Goal: Check status

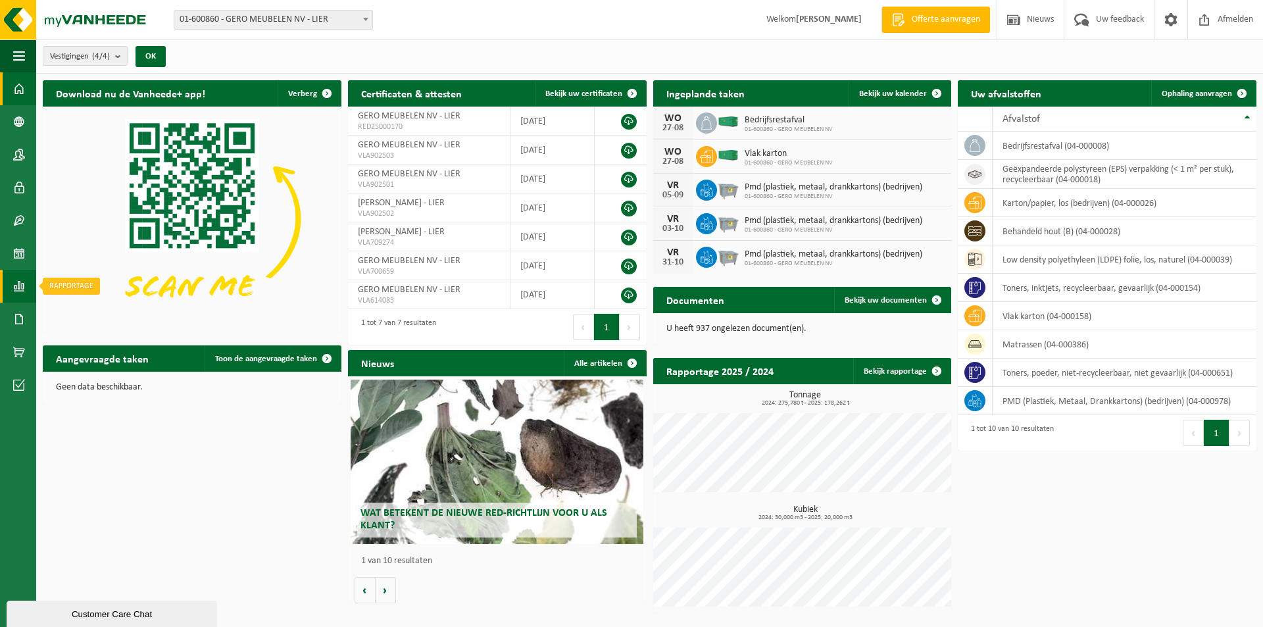
click at [24, 285] on span at bounding box center [19, 286] width 12 height 33
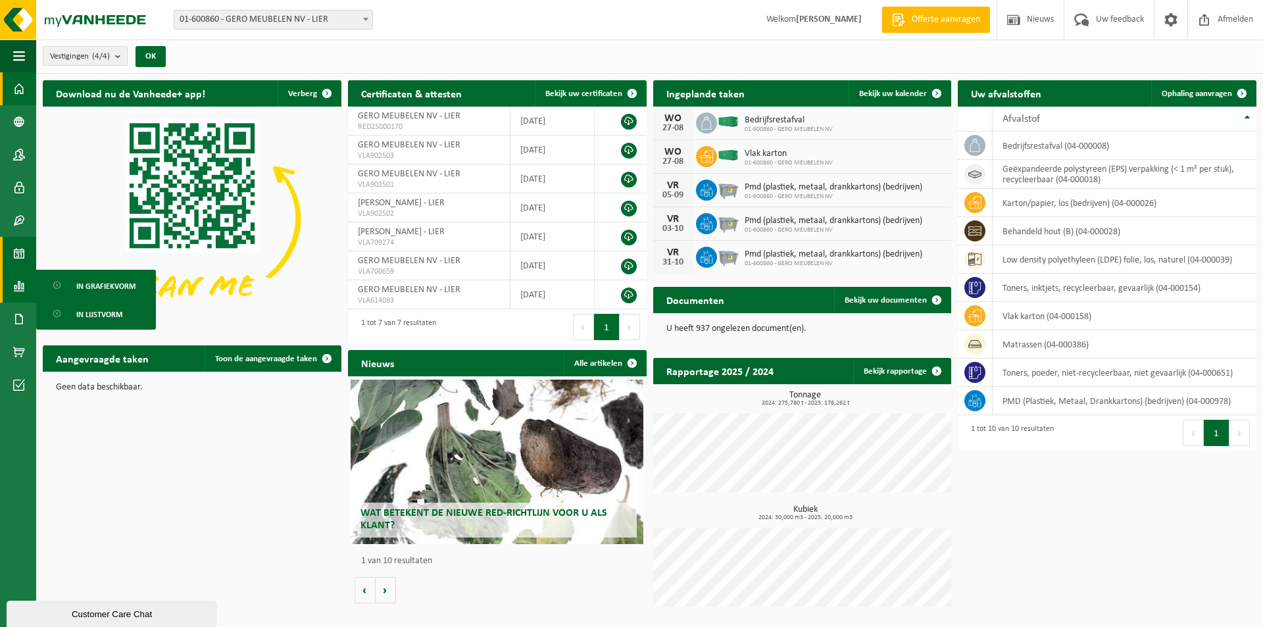
click at [18, 253] on span at bounding box center [19, 253] width 12 height 33
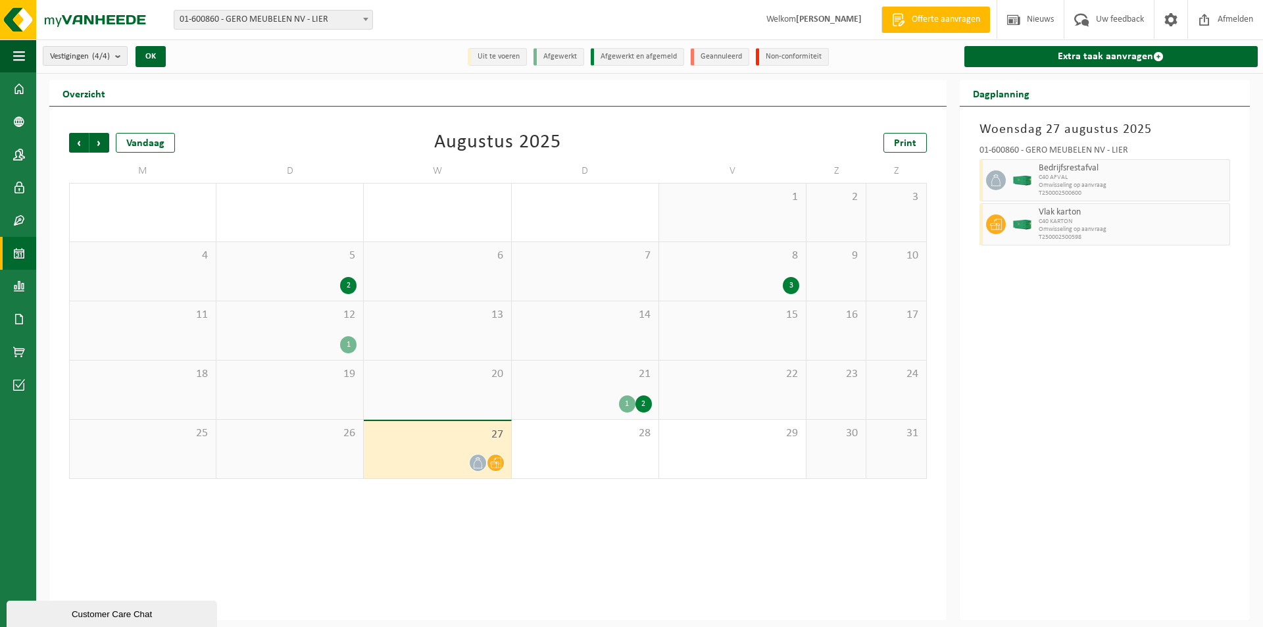
click at [458, 457] on div at bounding box center [437, 463] width 134 height 18
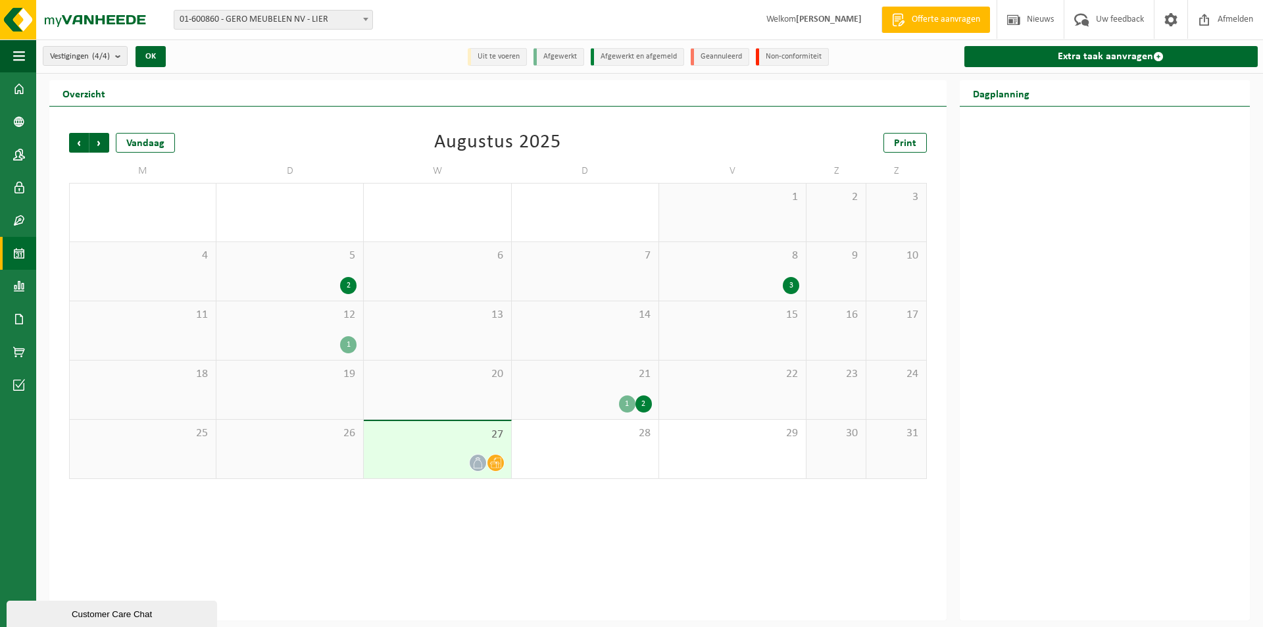
click at [459, 453] on div "27" at bounding box center [437, 449] width 147 height 57
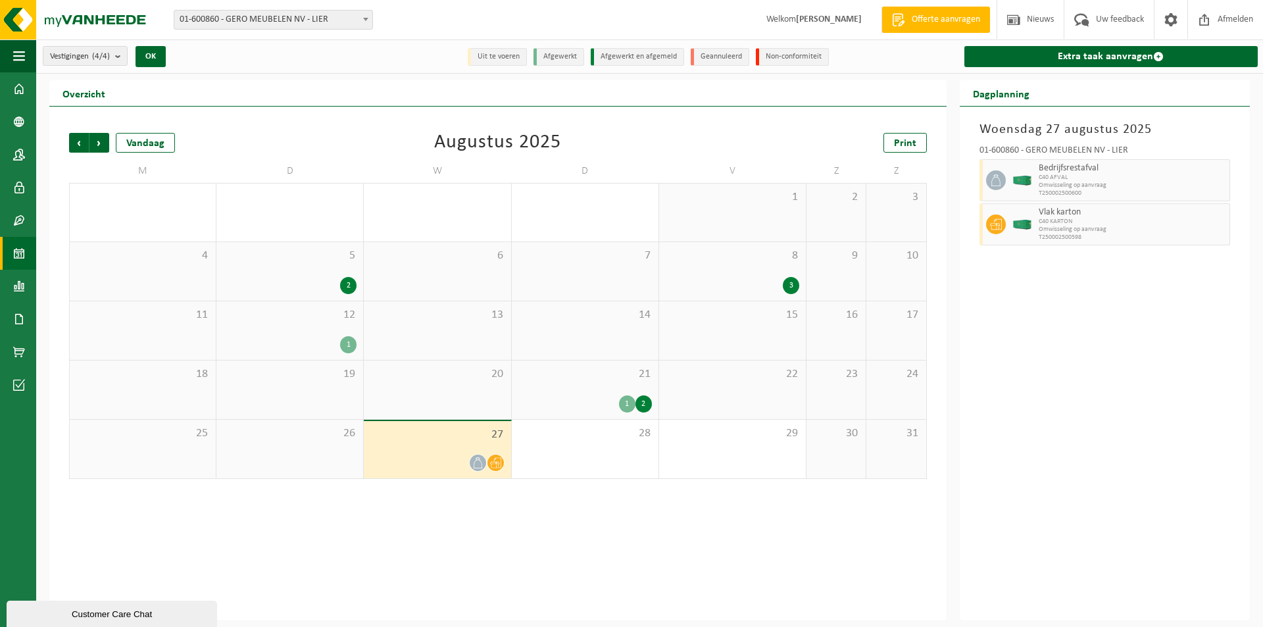
click at [443, 379] on span "20" at bounding box center [437, 374] width 134 height 14
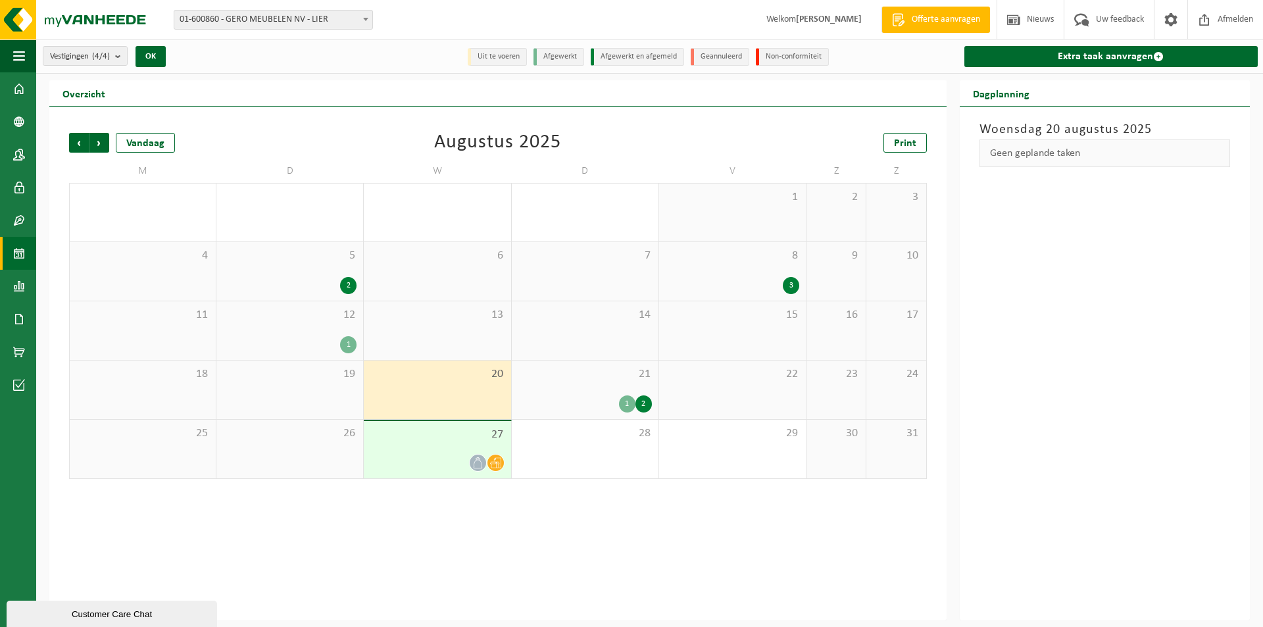
click at [453, 451] on div "27" at bounding box center [437, 449] width 147 height 57
